Goal: Check status: Check status

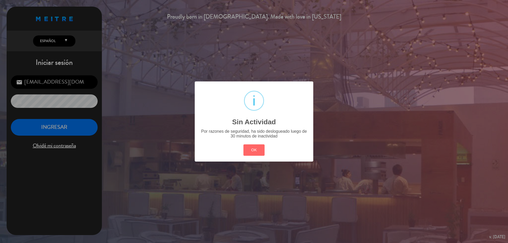
drag, startPoint x: 258, startPoint y: 149, endPoint x: 246, endPoint y: 151, distance: 12.6
click at [257, 149] on button "OK" at bounding box center [253, 149] width 21 height 11
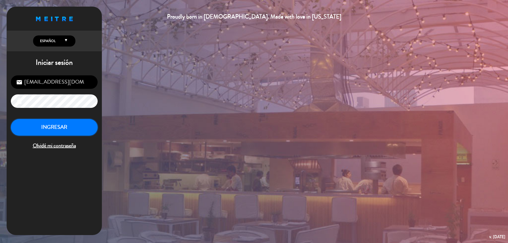
click at [52, 129] on button "INGRESAR" at bounding box center [54, 127] width 87 height 17
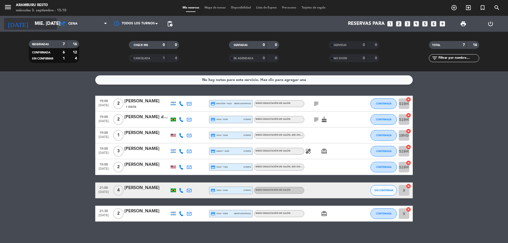
click at [51, 26] on icon "arrow_drop_down" at bounding box center [52, 24] width 6 height 6
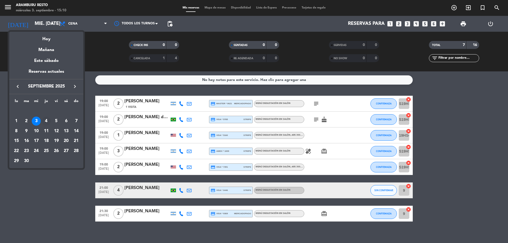
click at [45, 120] on div "4" at bounding box center [46, 121] width 9 height 9
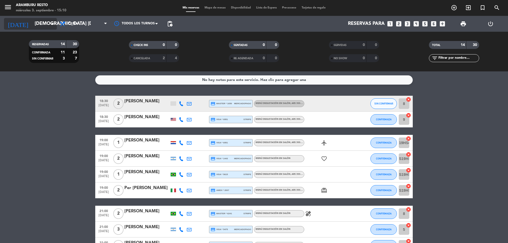
click at [51, 25] on icon "arrow_drop_down" at bounding box center [52, 24] width 6 height 6
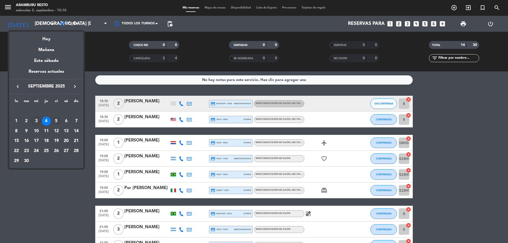
click at [58, 121] on div "5" at bounding box center [56, 121] width 9 height 9
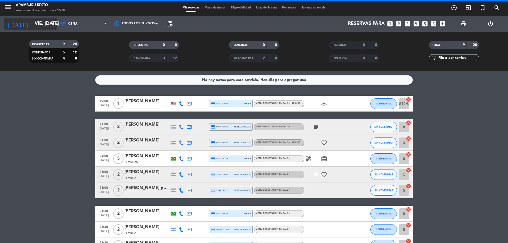
click at [54, 25] on icon "arrow_drop_down" at bounding box center [52, 24] width 6 height 6
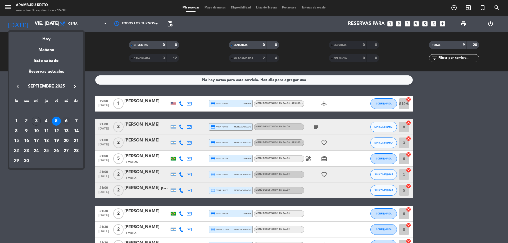
click at [67, 123] on div "6" at bounding box center [66, 121] width 9 height 9
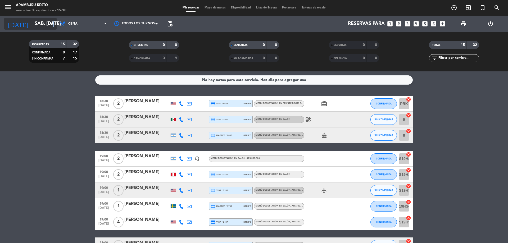
click at [54, 20] on div "[DATE] sáb. [DATE] arrow_drop_down" at bounding box center [30, 24] width 53 height 12
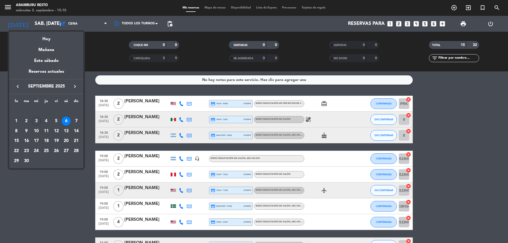
click at [37, 125] on div "3" at bounding box center [36, 121] width 9 height 9
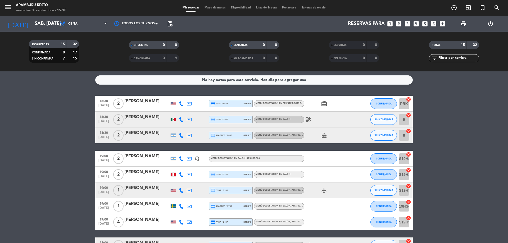
type input "mié. [DATE]"
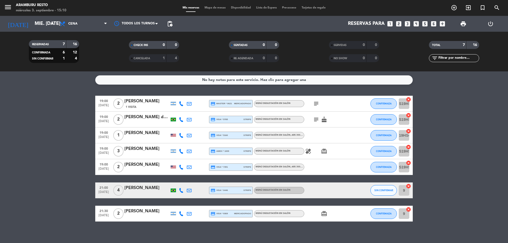
click at [315, 104] on icon "subject" at bounding box center [316, 104] width 6 height 6
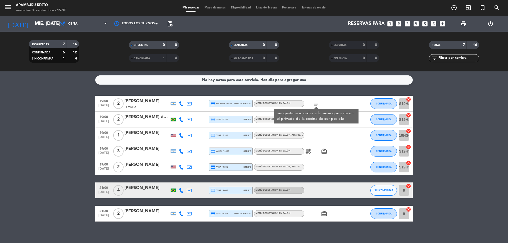
click at [308, 150] on icon "healing" at bounding box center [308, 151] width 6 height 6
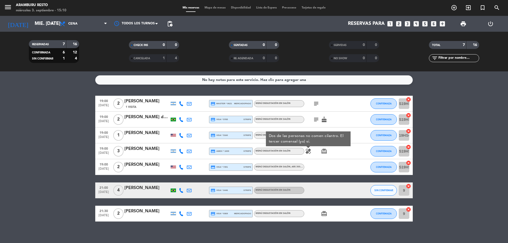
click at [342, 197] on div at bounding box center [328, 191] width 48 height 16
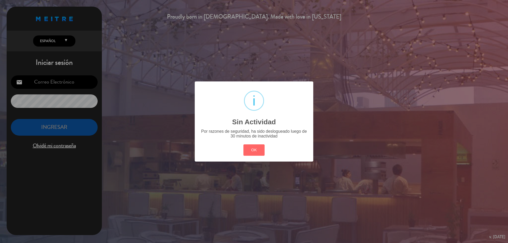
type input "[EMAIL_ADDRESS][DOMAIN_NAME]"
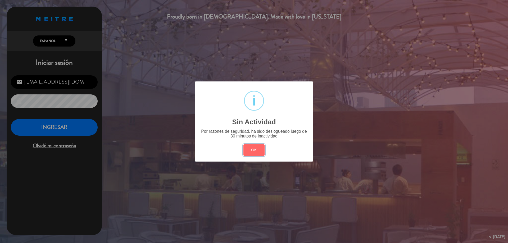
drag, startPoint x: 255, startPoint y: 145, endPoint x: 251, endPoint y: 142, distance: 5.5
click at [254, 145] on button "OK" at bounding box center [253, 149] width 21 height 11
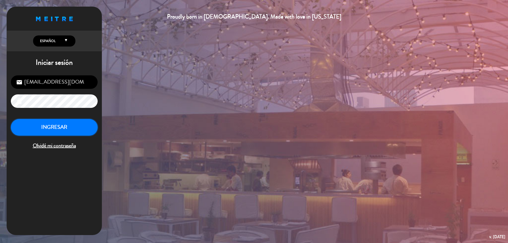
click at [52, 132] on button "INGRESAR" at bounding box center [54, 127] width 87 height 17
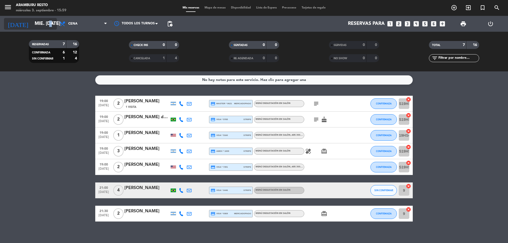
drag, startPoint x: 52, startPoint y: 24, endPoint x: 48, endPoint y: 24, distance: 4.0
click at [48, 24] on div "[DATE] mié. [DATE] arrow_drop_down" at bounding box center [30, 24] width 53 height 12
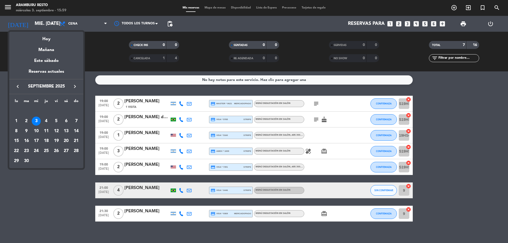
click at [50, 48] on div "Mañana" at bounding box center [46, 48] width 74 height 11
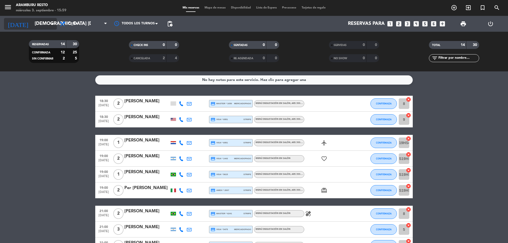
click at [51, 24] on icon "arrow_drop_down" at bounding box center [52, 24] width 6 height 6
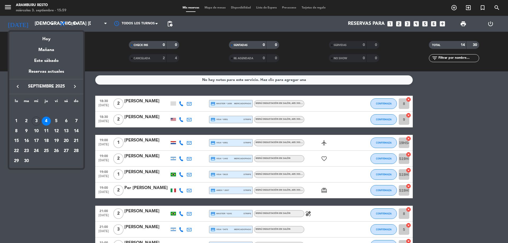
click at [51, 22] on div at bounding box center [254, 121] width 508 height 243
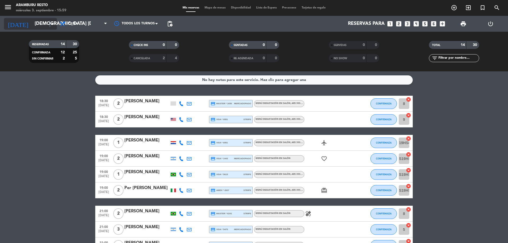
click at [50, 21] on icon "arrow_drop_down" at bounding box center [52, 24] width 6 height 6
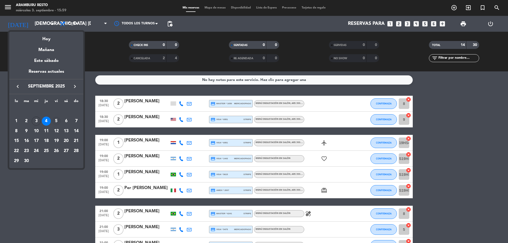
click at [56, 122] on div "5" at bounding box center [56, 121] width 9 height 9
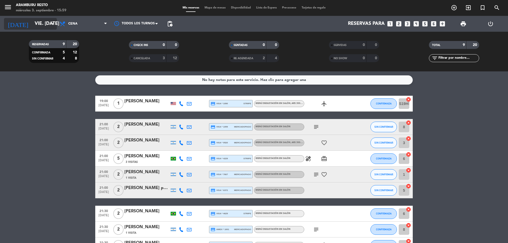
click at [52, 20] on input "vie. [DATE]" at bounding box center [62, 24] width 61 height 11
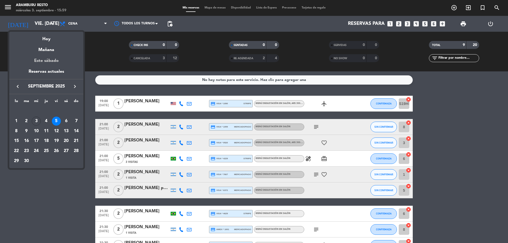
click at [50, 59] on div "Este sábado" at bounding box center [46, 60] width 74 height 15
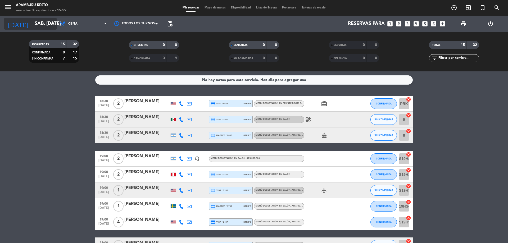
click at [37, 25] on input "sáb. [DATE]" at bounding box center [62, 24] width 61 height 11
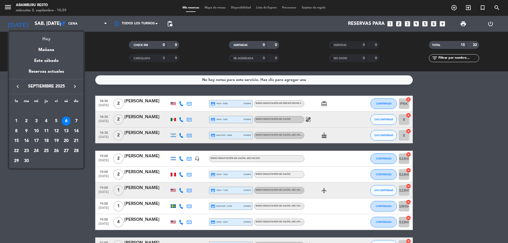
click at [45, 37] on div "Hoy" at bounding box center [46, 37] width 74 height 11
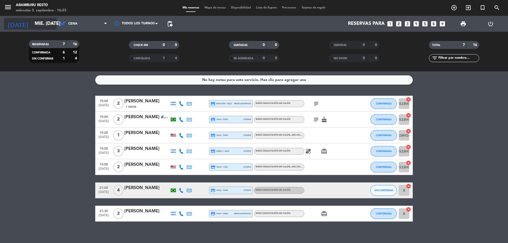
click at [32, 26] on input "mié. [DATE]" at bounding box center [62, 24] width 61 height 11
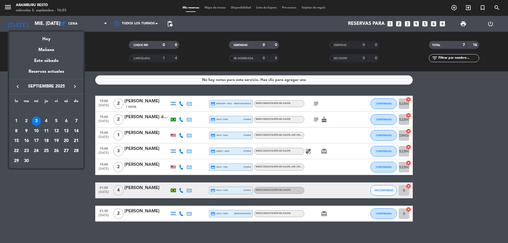
click at [47, 122] on div "4" at bounding box center [46, 121] width 9 height 9
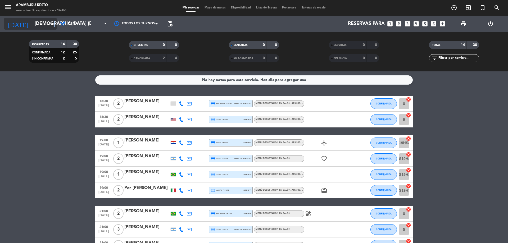
click at [55, 25] on icon "arrow_drop_down" at bounding box center [52, 24] width 6 height 6
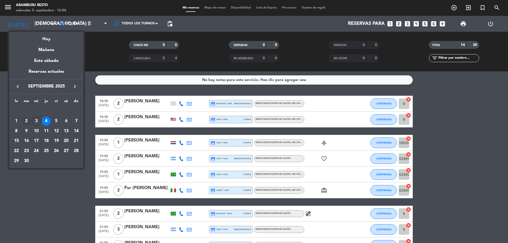
click at [27, 121] on div "2" at bounding box center [26, 121] width 9 height 9
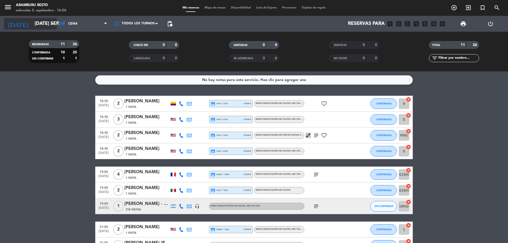
click at [52, 25] on icon "arrow_drop_down" at bounding box center [52, 24] width 6 height 6
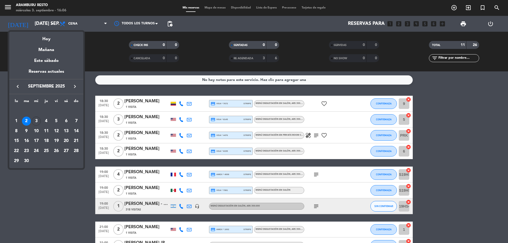
drag, startPoint x: 36, startPoint y: 122, endPoint x: 102, endPoint y: 124, distance: 65.4
click at [37, 122] on div "3" at bounding box center [36, 121] width 9 height 9
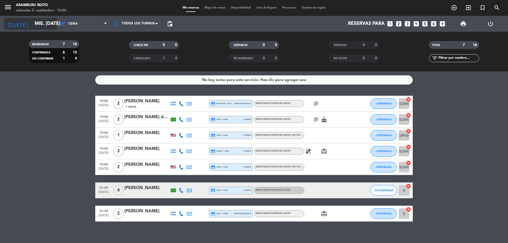
click at [53, 25] on icon "arrow_drop_down" at bounding box center [52, 24] width 6 height 6
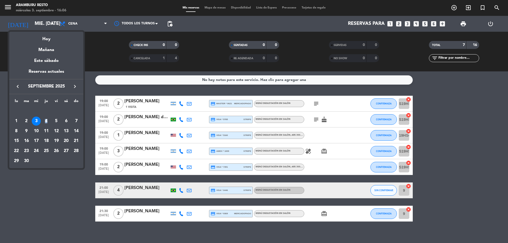
click at [46, 120] on div "4" at bounding box center [46, 121] width 9 height 9
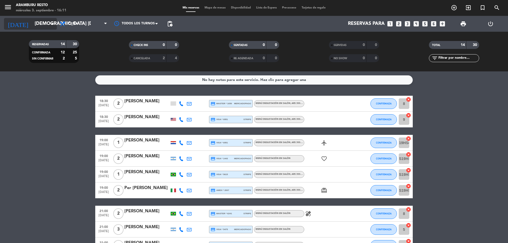
click at [47, 23] on input "[DEMOGRAPHIC_DATA] [DATE]" at bounding box center [62, 24] width 61 height 11
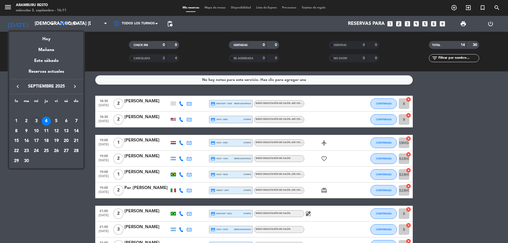
click at [45, 37] on div "Hoy" at bounding box center [46, 37] width 74 height 11
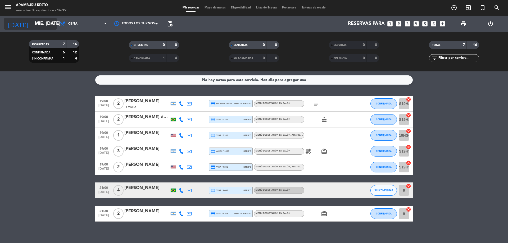
click at [40, 28] on input "mié. [DATE]" at bounding box center [62, 24] width 61 height 11
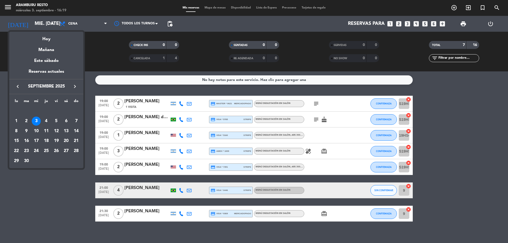
click at [35, 132] on div "10" at bounding box center [36, 131] width 9 height 9
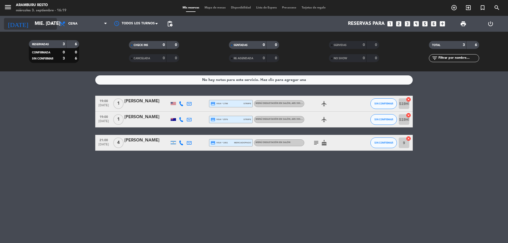
click at [32, 24] on input "mié. [DATE]" at bounding box center [62, 24] width 61 height 11
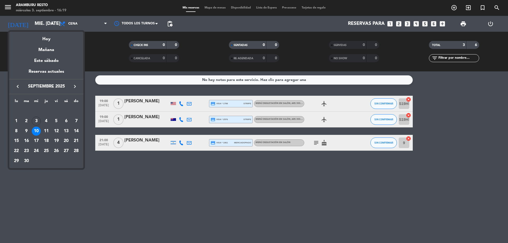
click at [42, 38] on div "Hoy" at bounding box center [46, 37] width 74 height 11
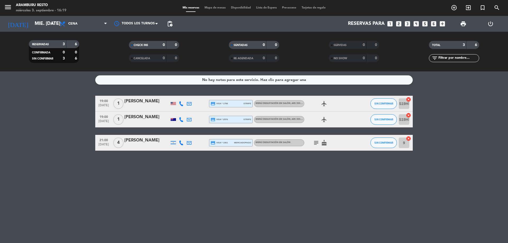
type input "mié. [DATE]"
